Goal: Information Seeking & Learning: Understand process/instructions

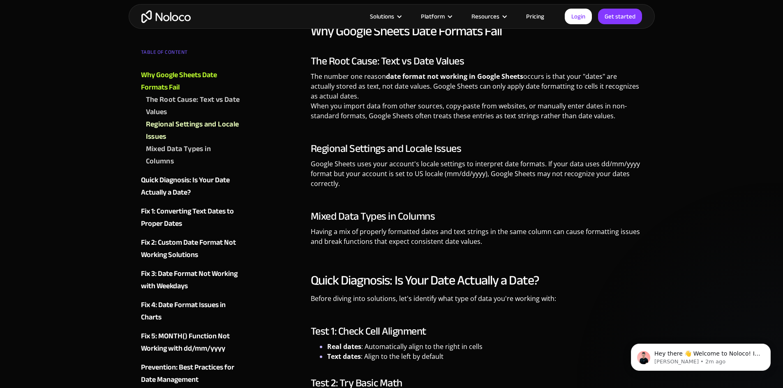
click at [427, 319] on div "Quick Diagnosis: Is Your Date Actually a Date? Before diving into solutions, le…" at bounding box center [477, 388] width 332 height 233
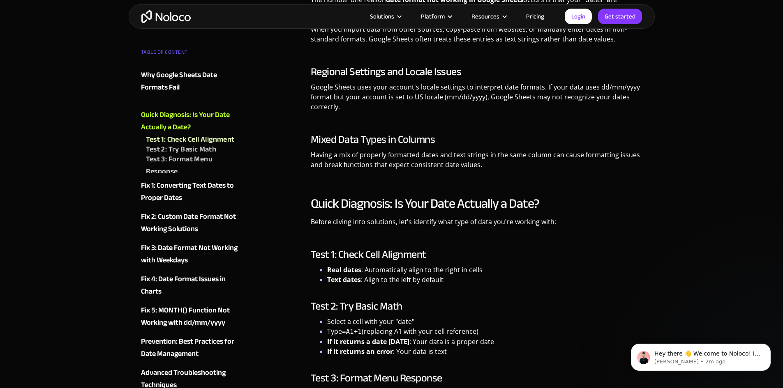
scroll to position [1027, 0]
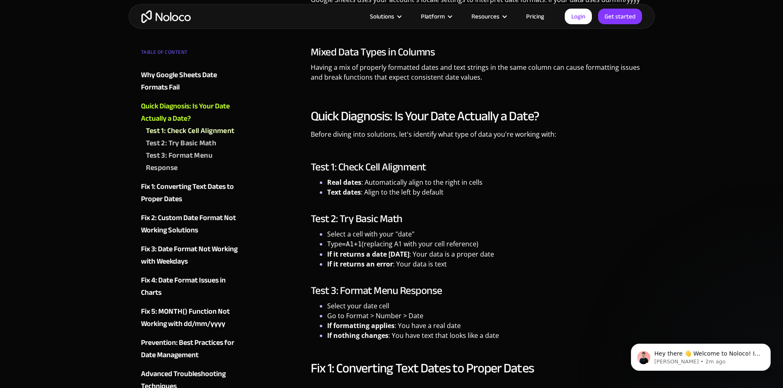
click at [416, 218] on h3 "Test 2: Try Basic Math" at bounding box center [477, 219] width 332 height 12
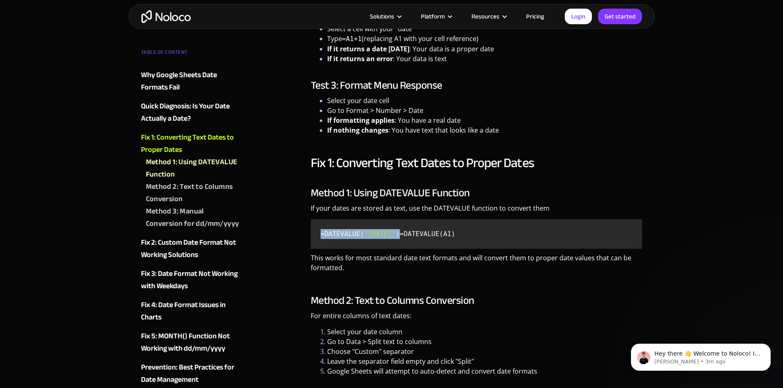
drag, startPoint x: 318, startPoint y: 235, endPoint x: 409, endPoint y: 236, distance: 91.2
click at [409, 236] on code "=DATEVALUE( "12/25/2024" ) =DATEVALUE(A1)" at bounding box center [476, 234] width 325 height 23
click at [401, 245] on code "=DATEVALUE( "12/25/2024" ) =DATEVALUE(A1)" at bounding box center [476, 234] width 325 height 23
drag, startPoint x: 317, startPoint y: 243, endPoint x: 374, endPoint y: 245, distance: 57.2
click at [374, 245] on code "=DATEVALUE( "12/25/2024" ) =DATEVALUE(A1)" at bounding box center [476, 234] width 325 height 23
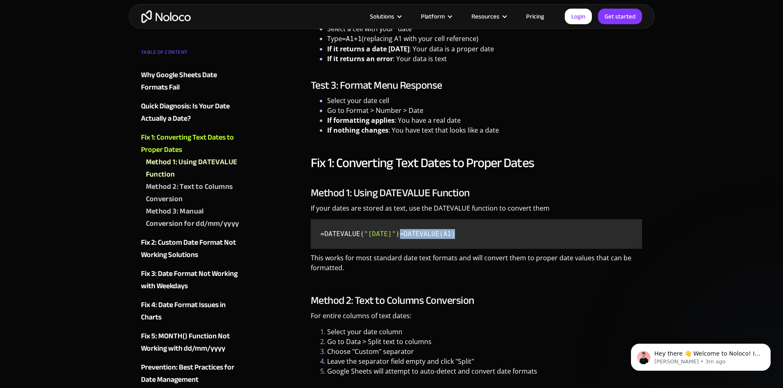
copy code "=DATEVALUE(A1)"
